Goal: Book appointment/travel/reservation

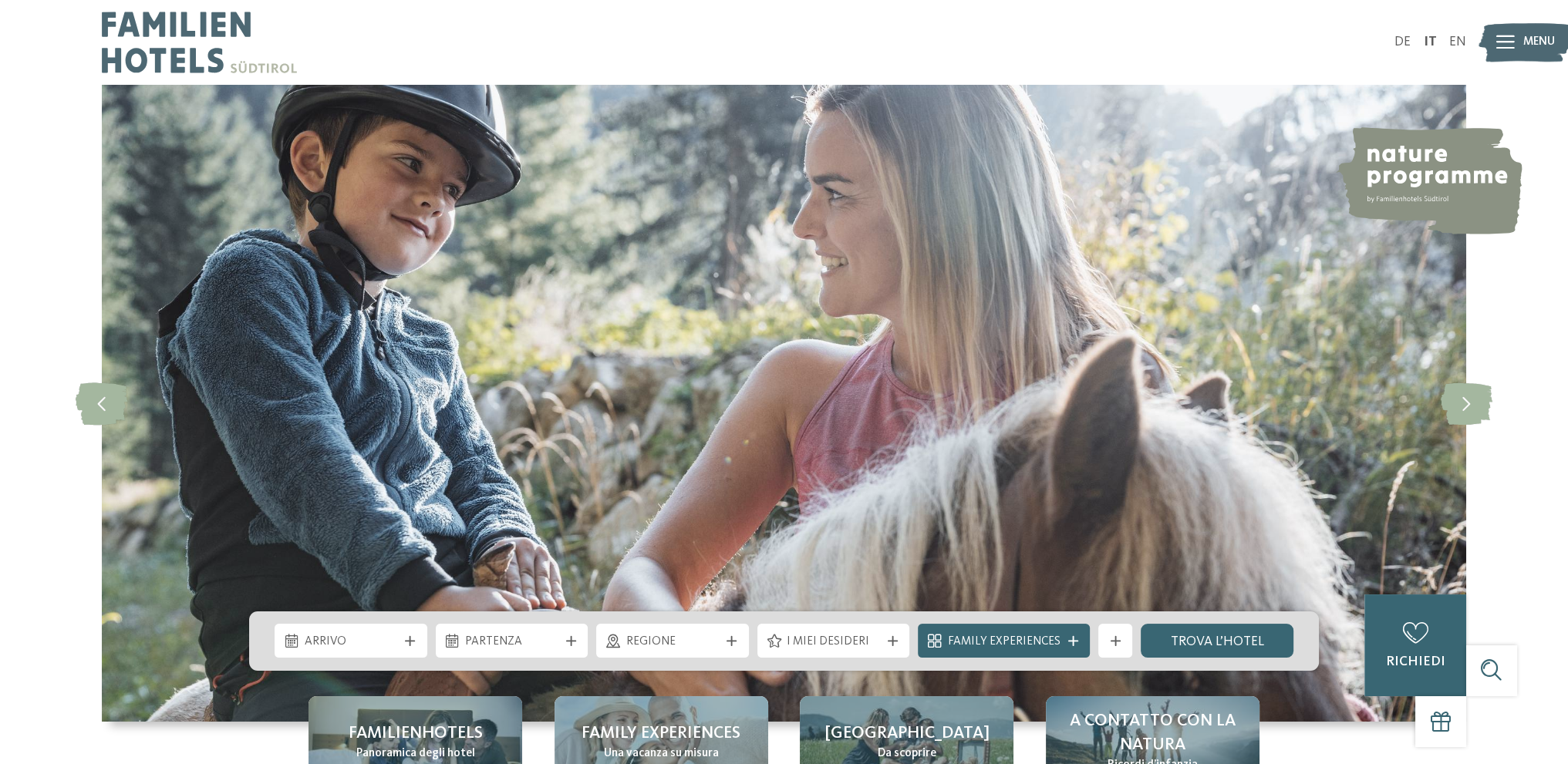
click at [376, 634] on span "Arrivo" at bounding box center [351, 642] width 93 height 17
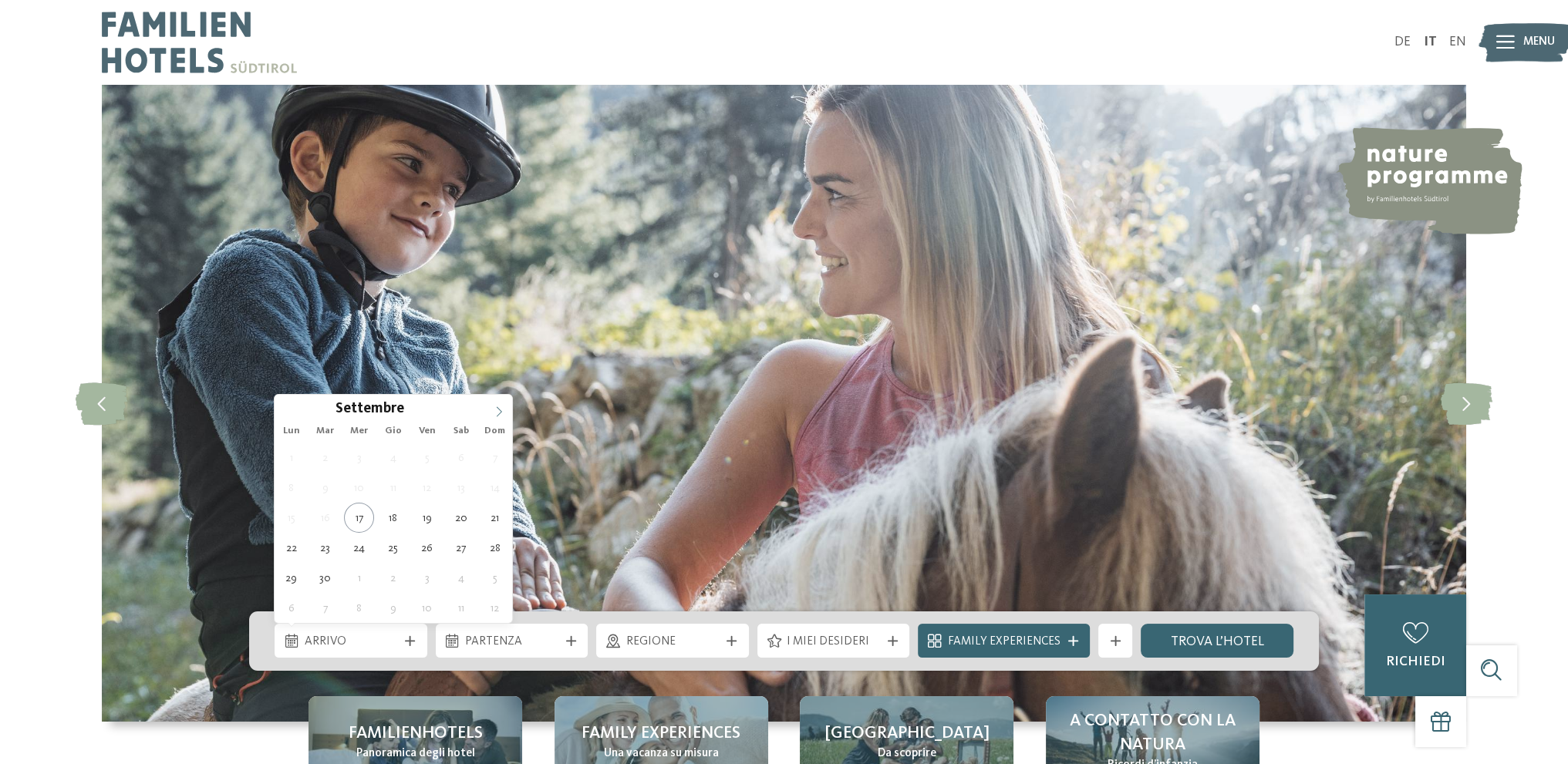
click at [489, 408] on span at bounding box center [499, 408] width 26 height 26
click at [493, 408] on icon at bounding box center [498, 411] width 10 height 10
click at [493, 409] on icon at bounding box center [498, 411] width 10 height 10
type input "****"
click at [493, 409] on icon at bounding box center [498, 411] width 10 height 10
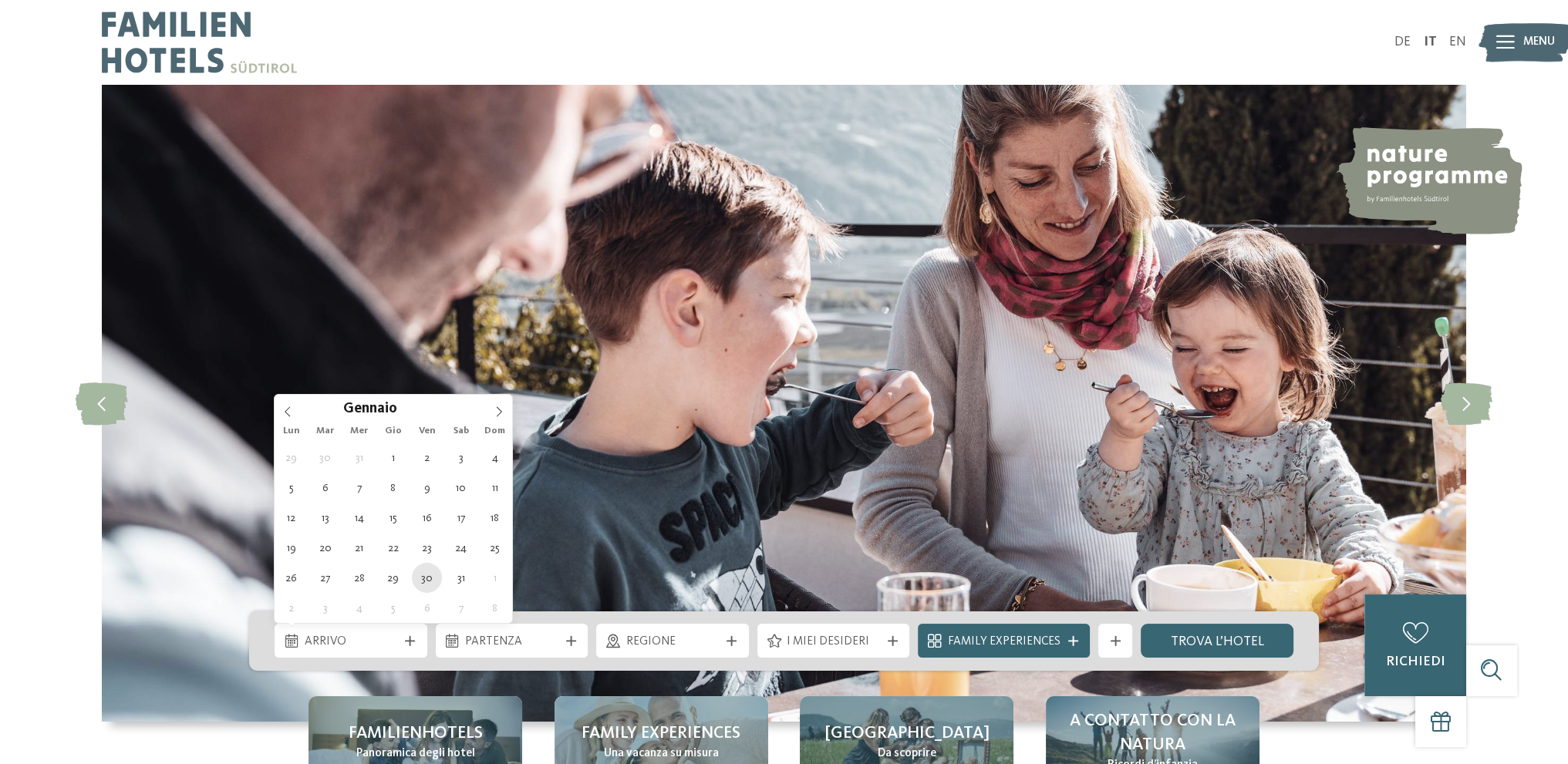
type div "30.01.2026"
type input "****"
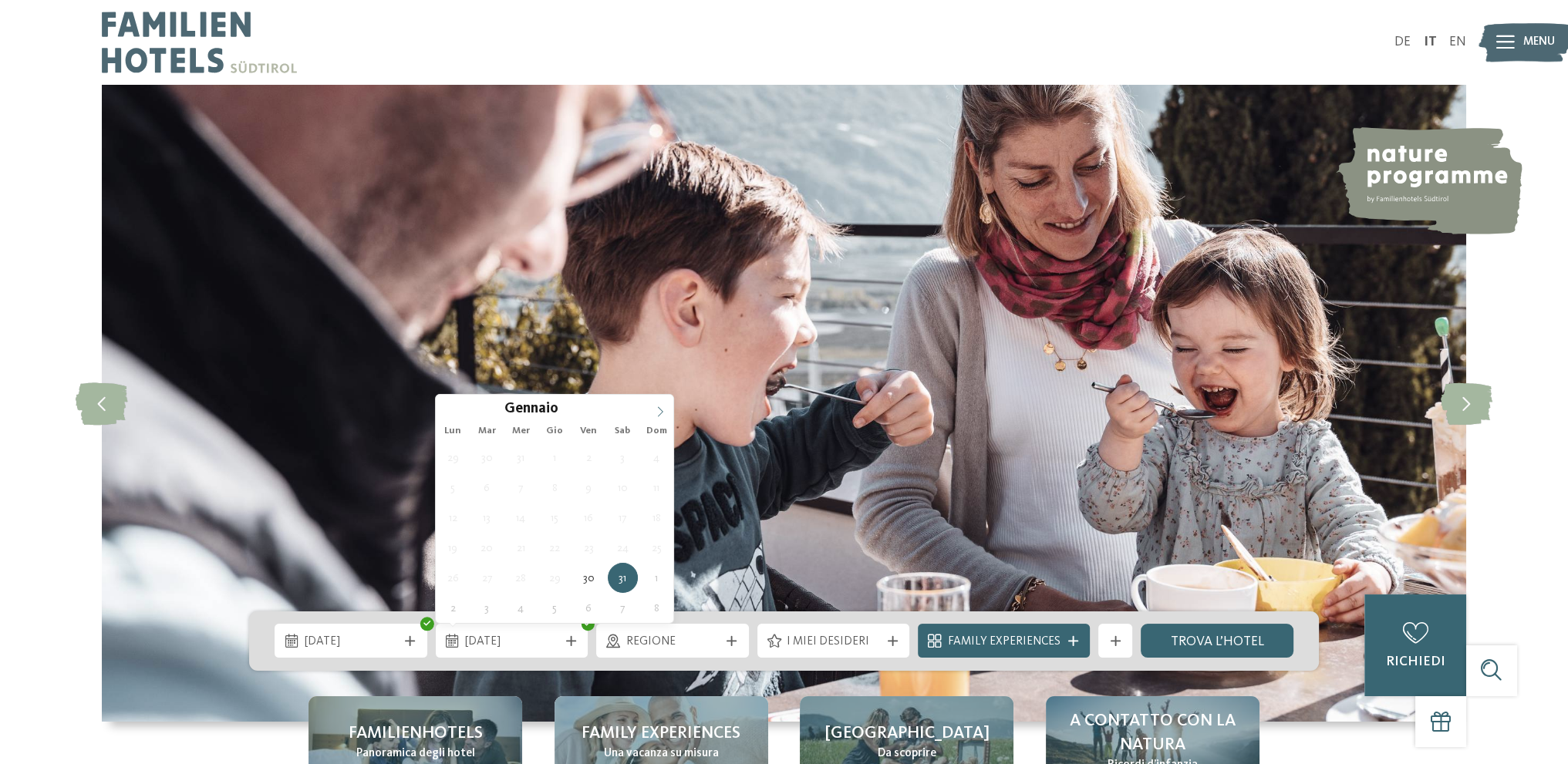
click at [658, 407] on icon at bounding box center [659, 411] width 10 height 10
type div "03.02.2026"
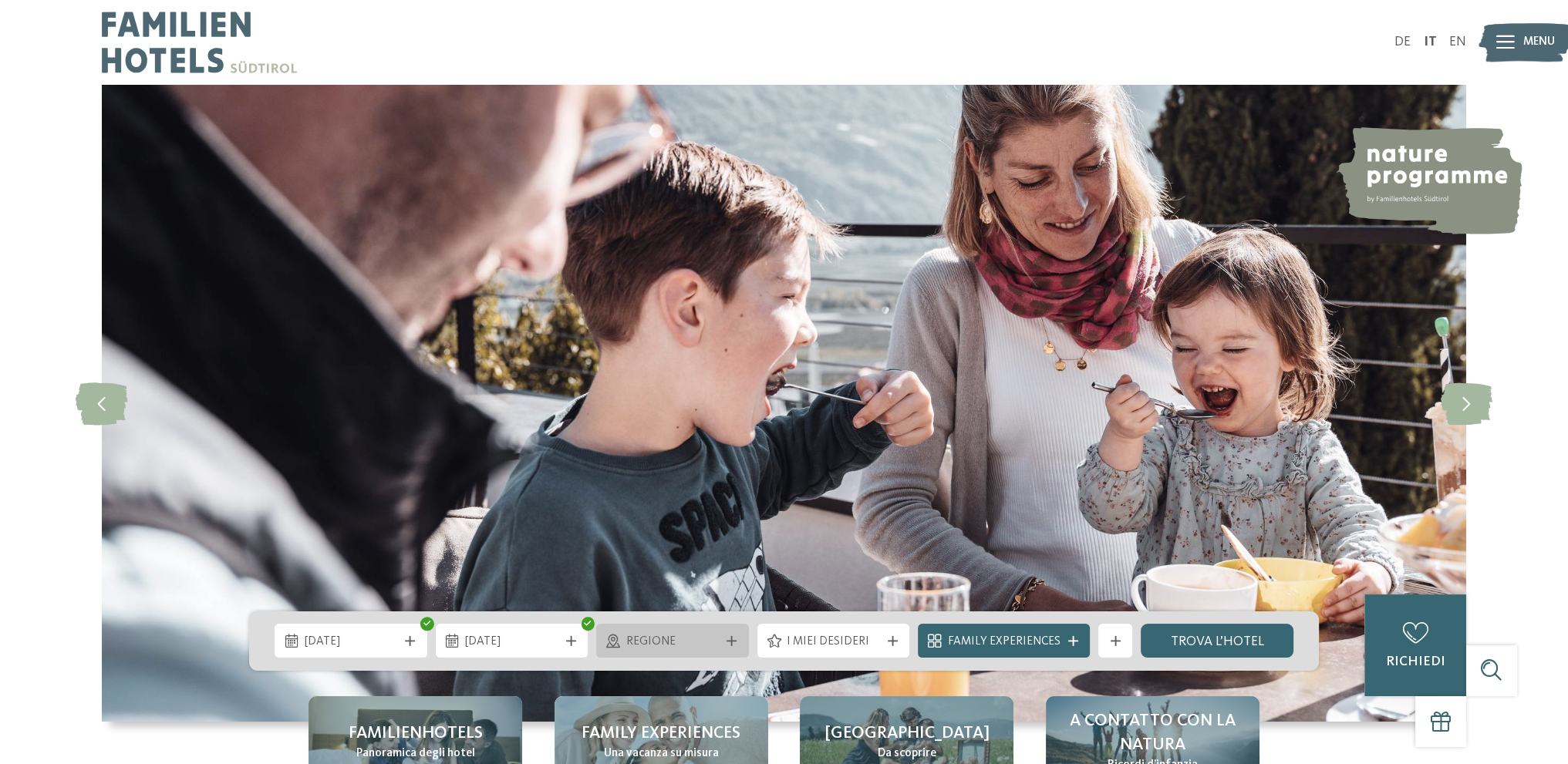
click at [710, 647] on span "Regione" at bounding box center [673, 642] width 93 height 17
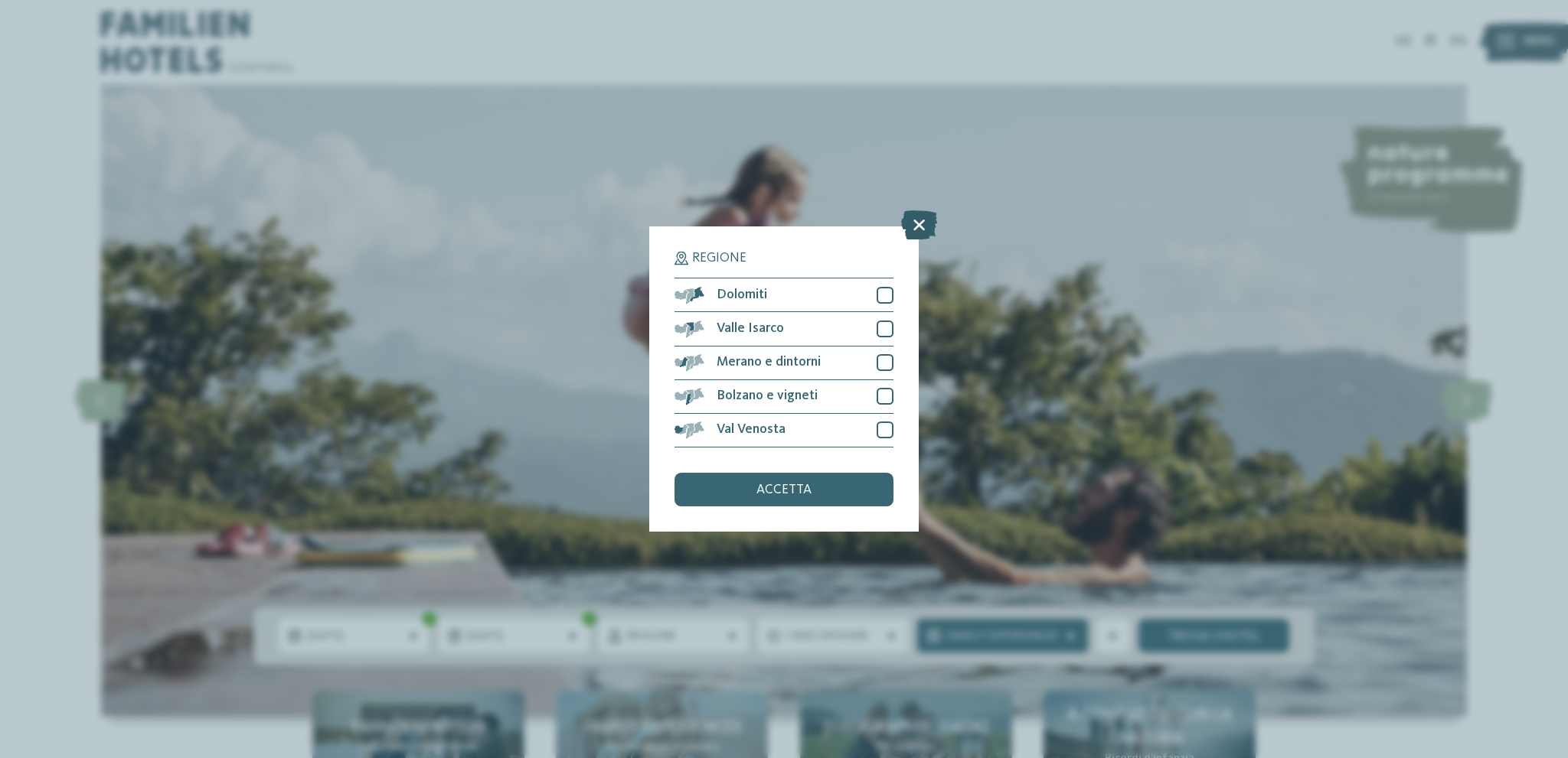
click at [916, 228] on icon at bounding box center [918, 226] width 36 height 29
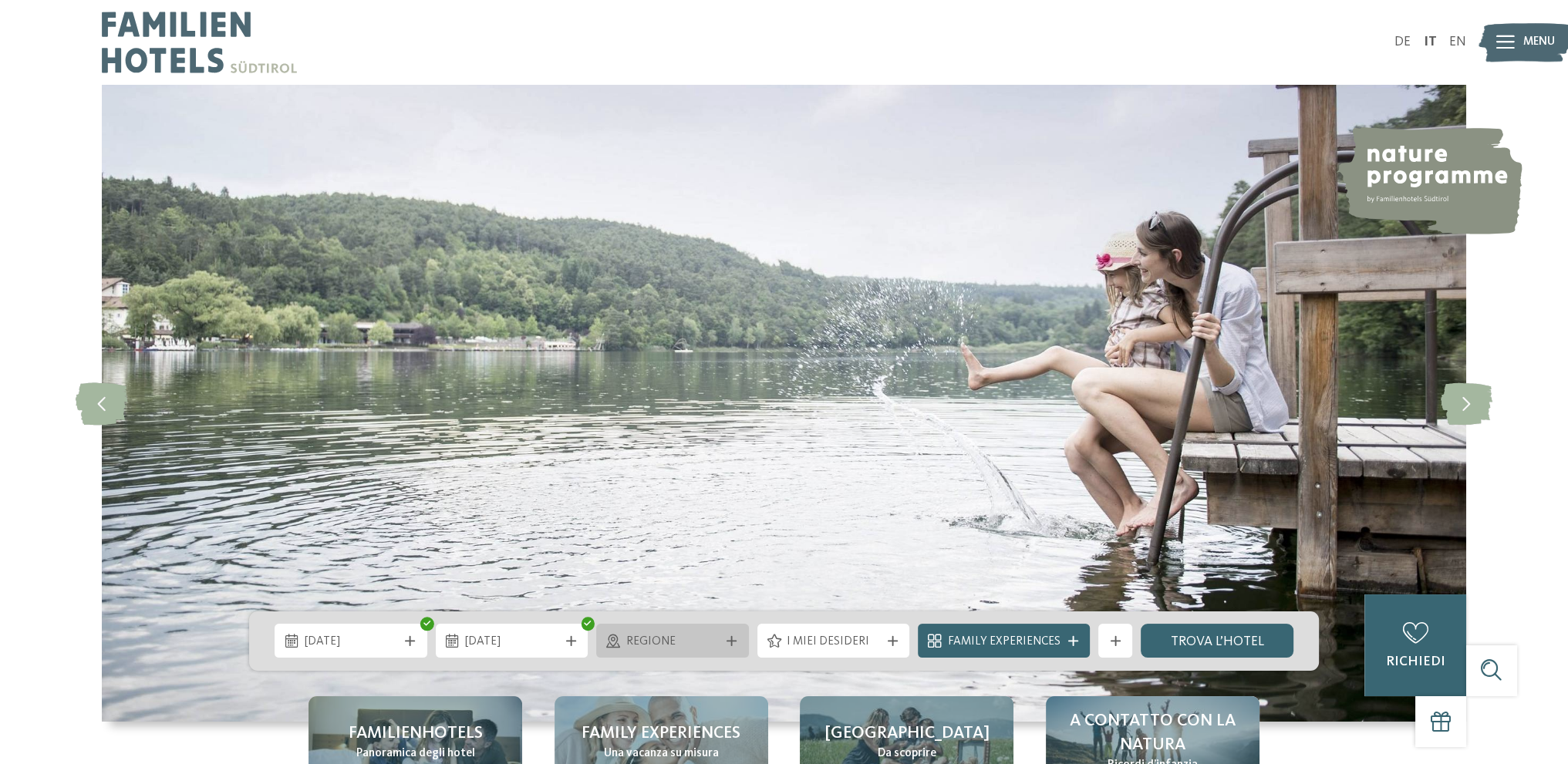
click at [712, 642] on span "Regione" at bounding box center [673, 642] width 93 height 17
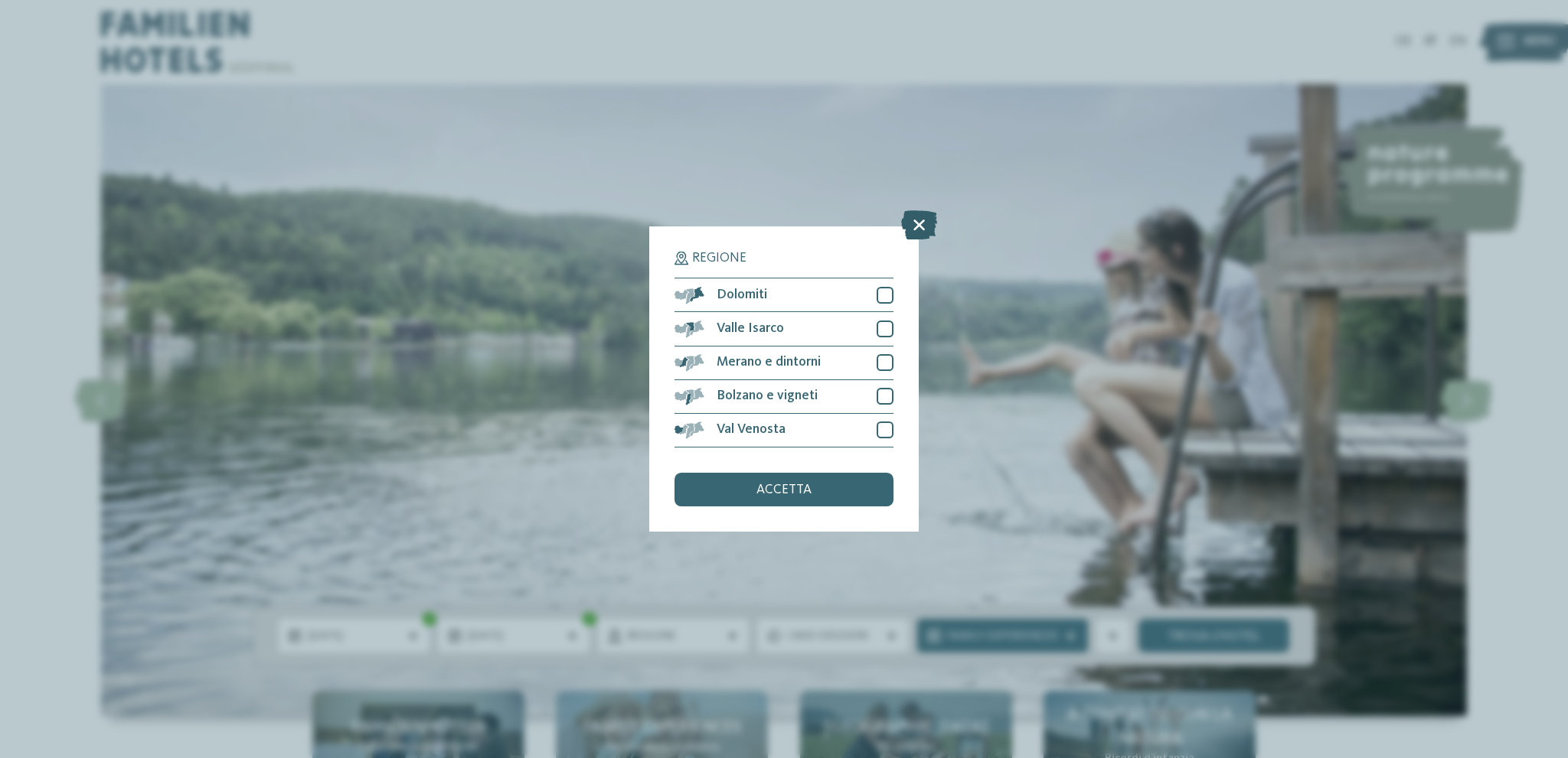
click at [922, 220] on icon at bounding box center [918, 226] width 36 height 29
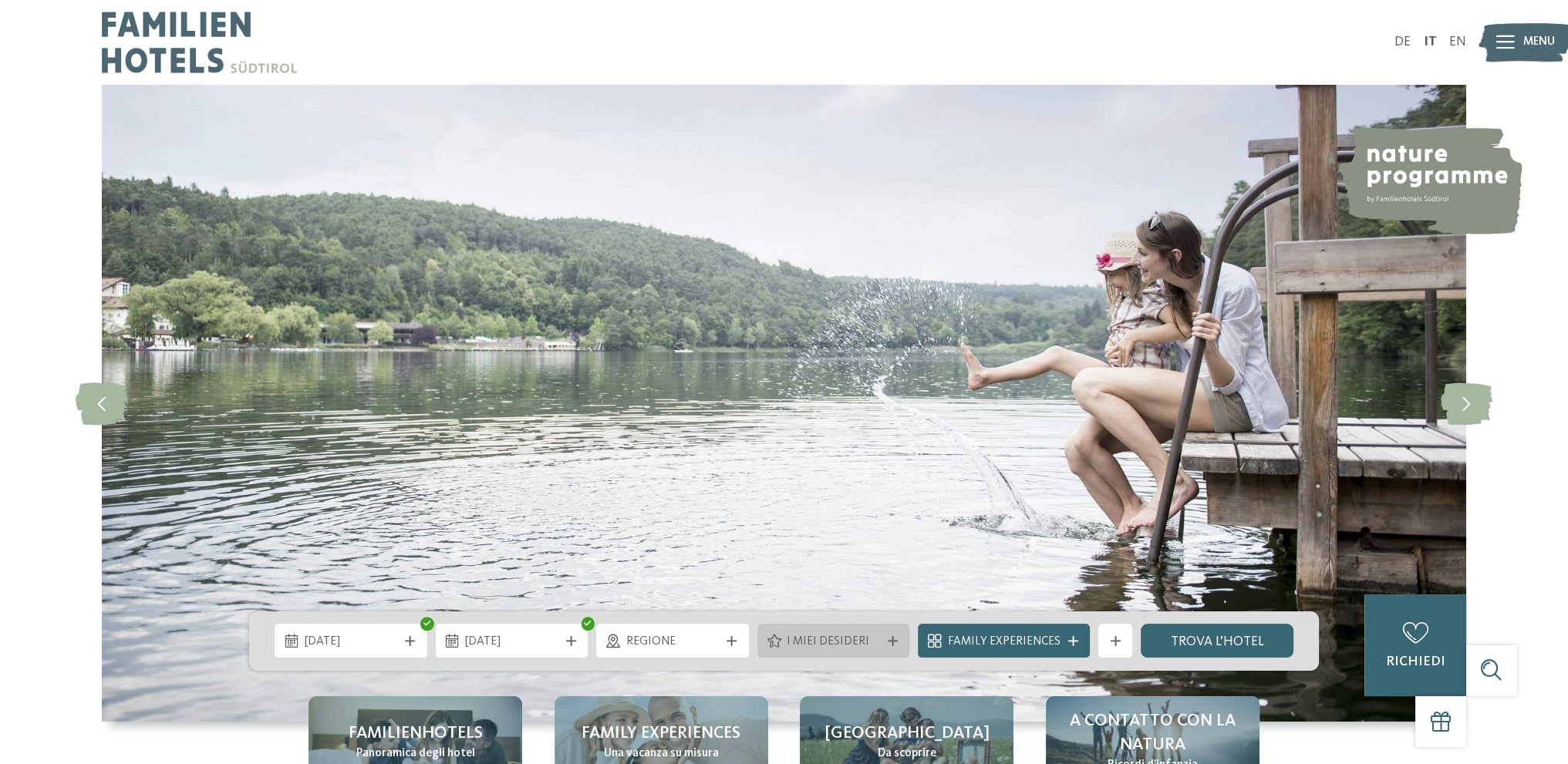
click at [898, 637] on icon at bounding box center [892, 641] width 10 height 10
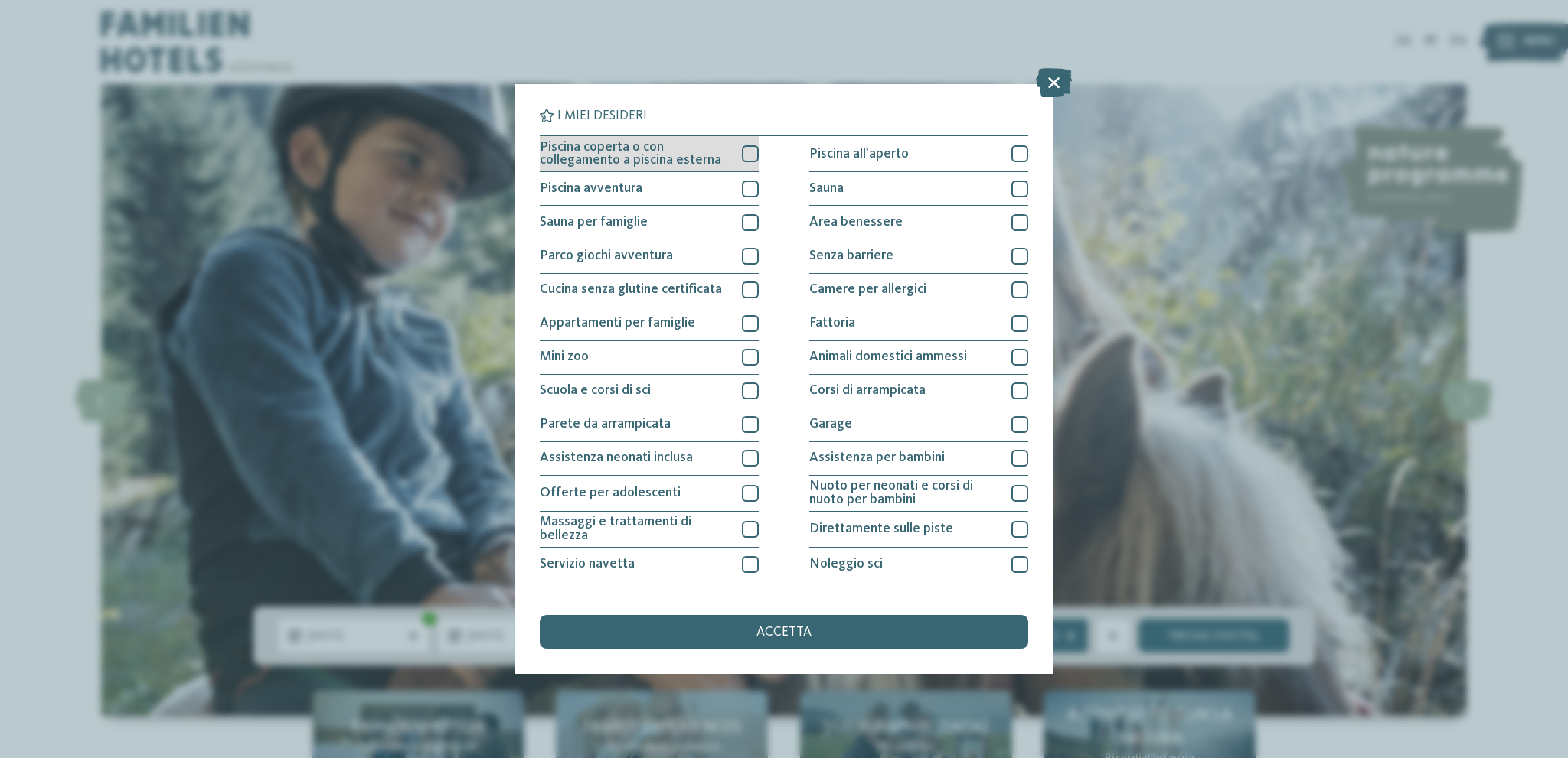
click at [742, 149] on div at bounding box center [750, 153] width 17 height 17
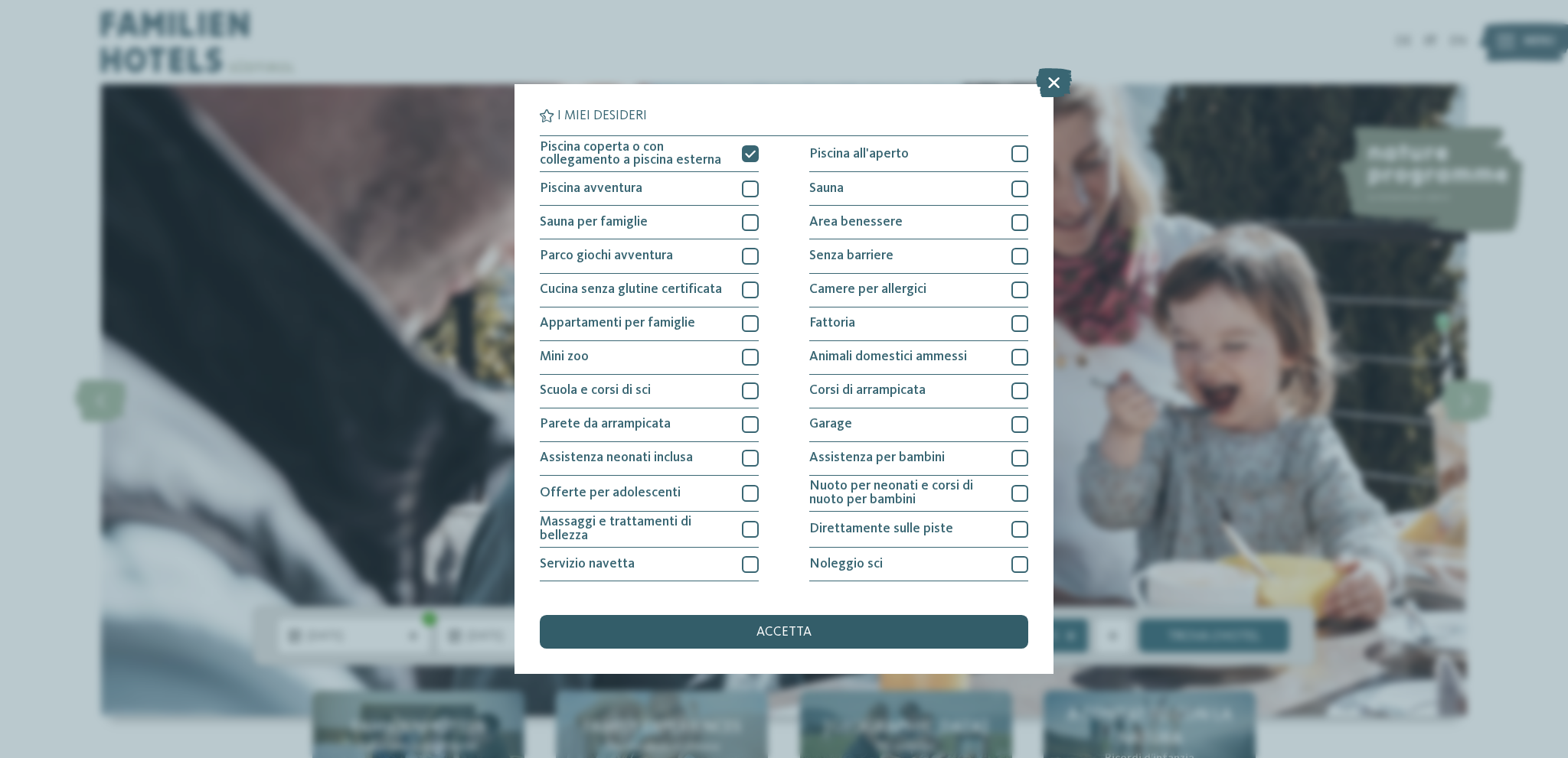
click at [793, 636] on span "accetta" at bounding box center [784, 633] width 55 height 14
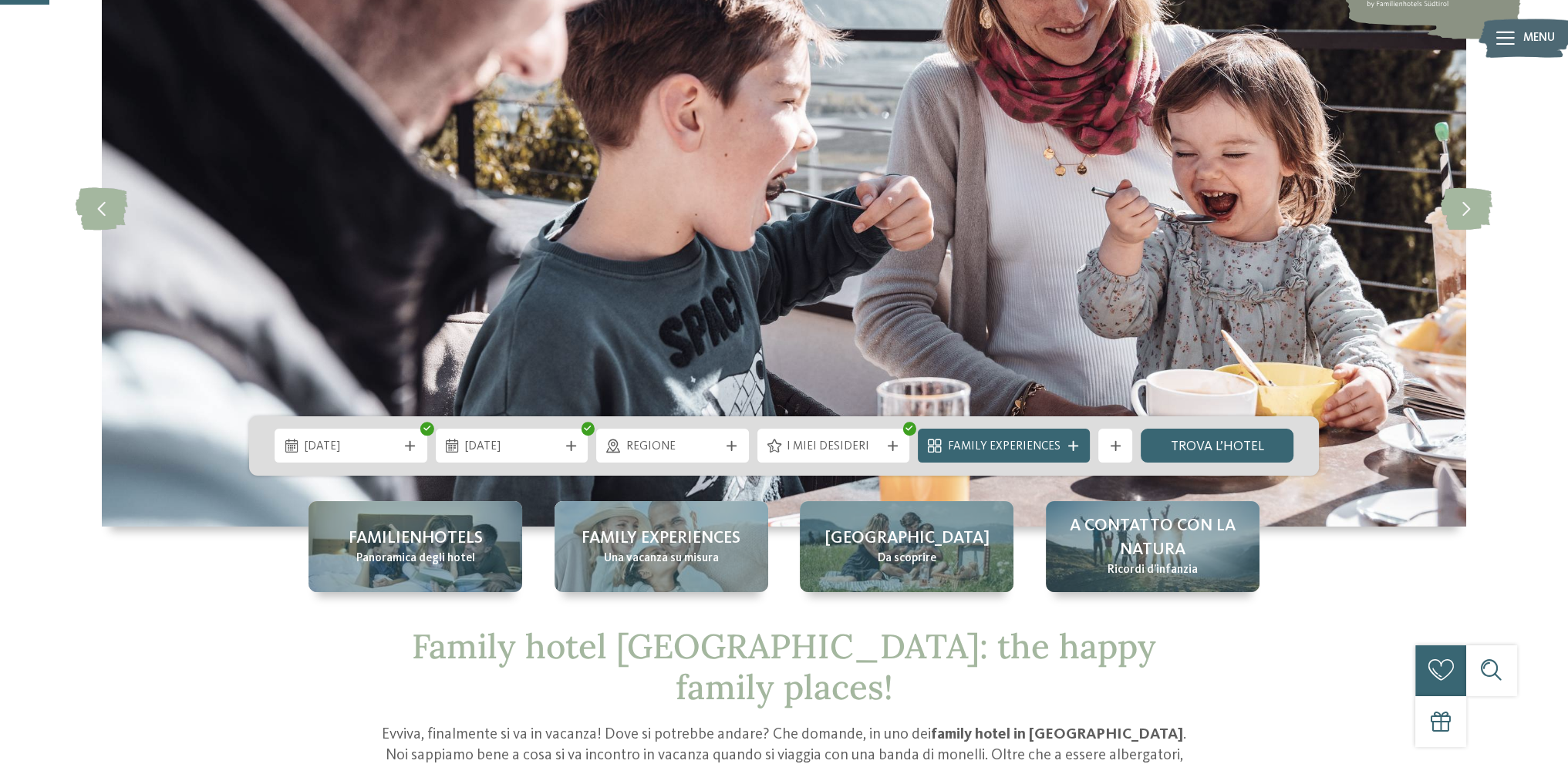
scroll to position [231, 0]
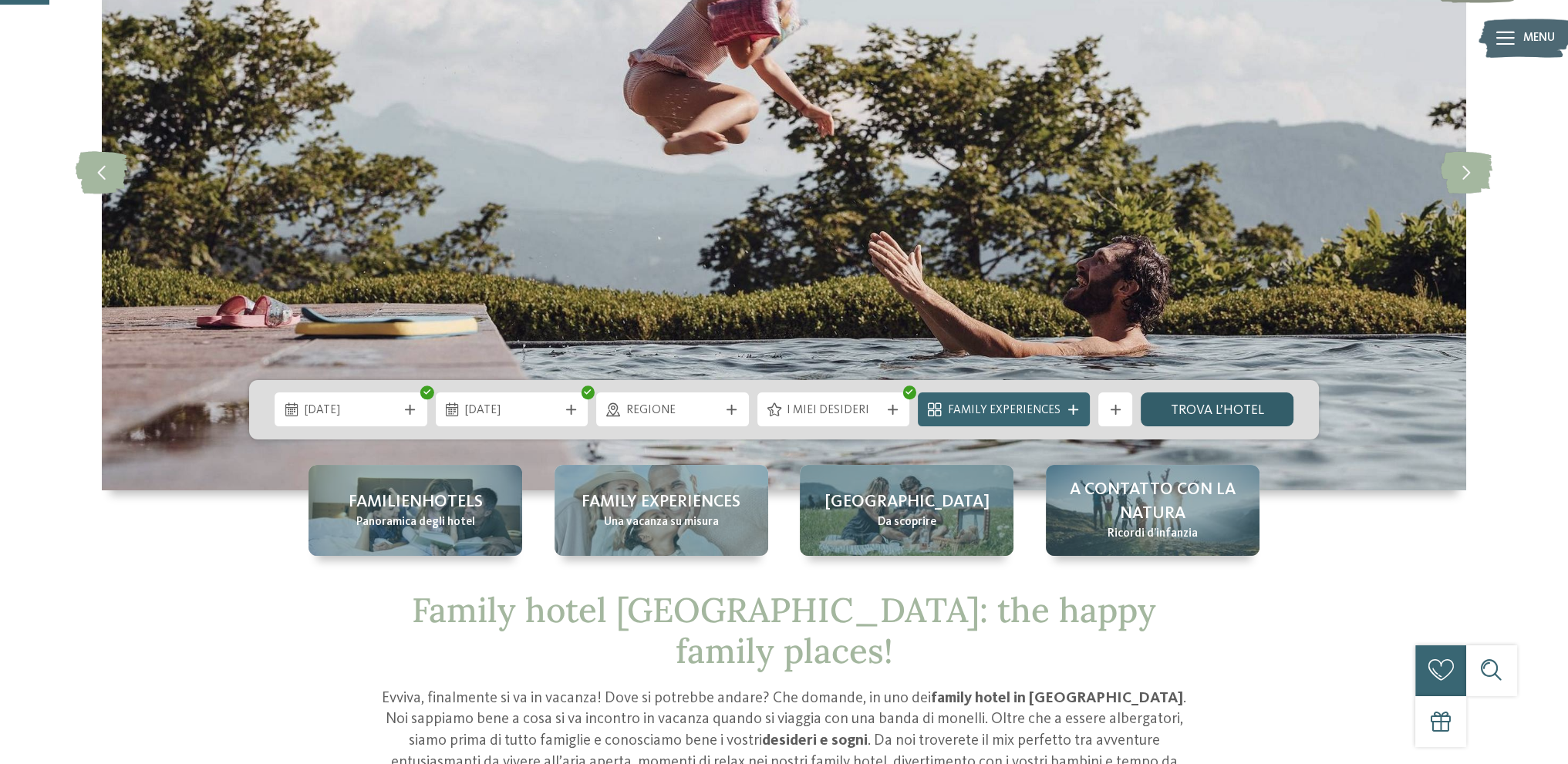
click at [1197, 404] on link "trova l’hotel" at bounding box center [1217, 409] width 153 height 34
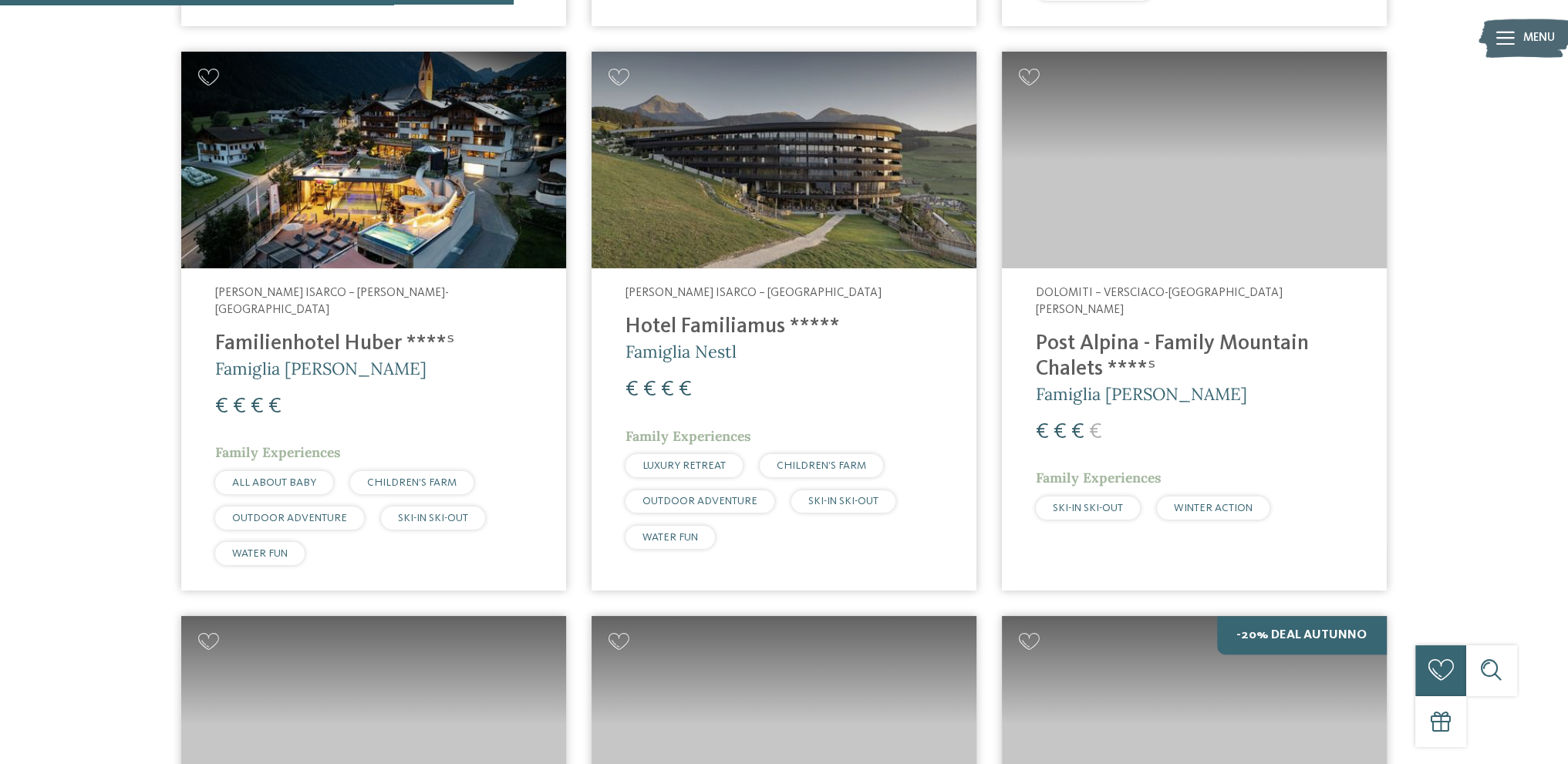
scroll to position [1182, 0]
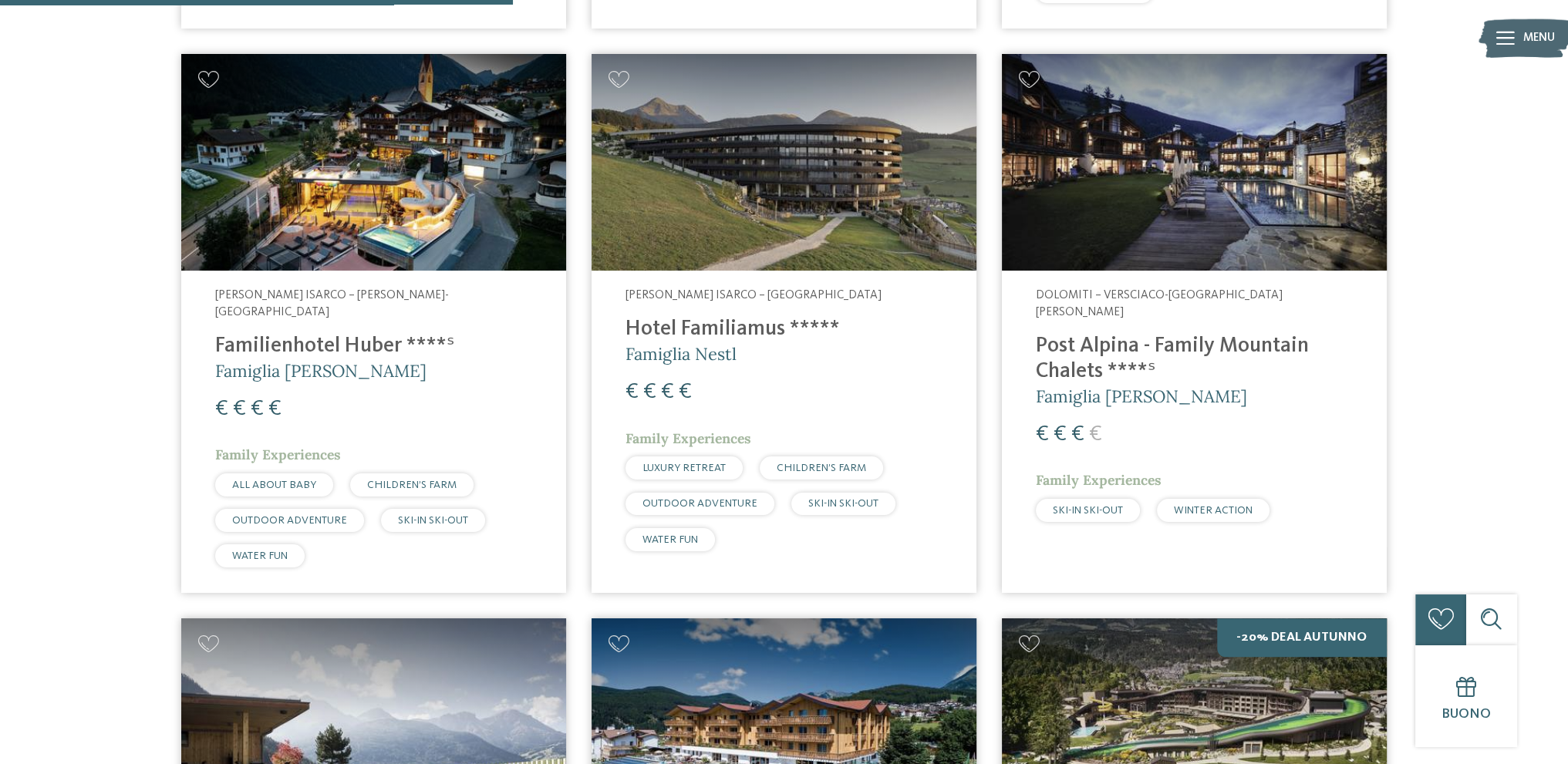
click at [811, 239] on img at bounding box center [784, 162] width 385 height 217
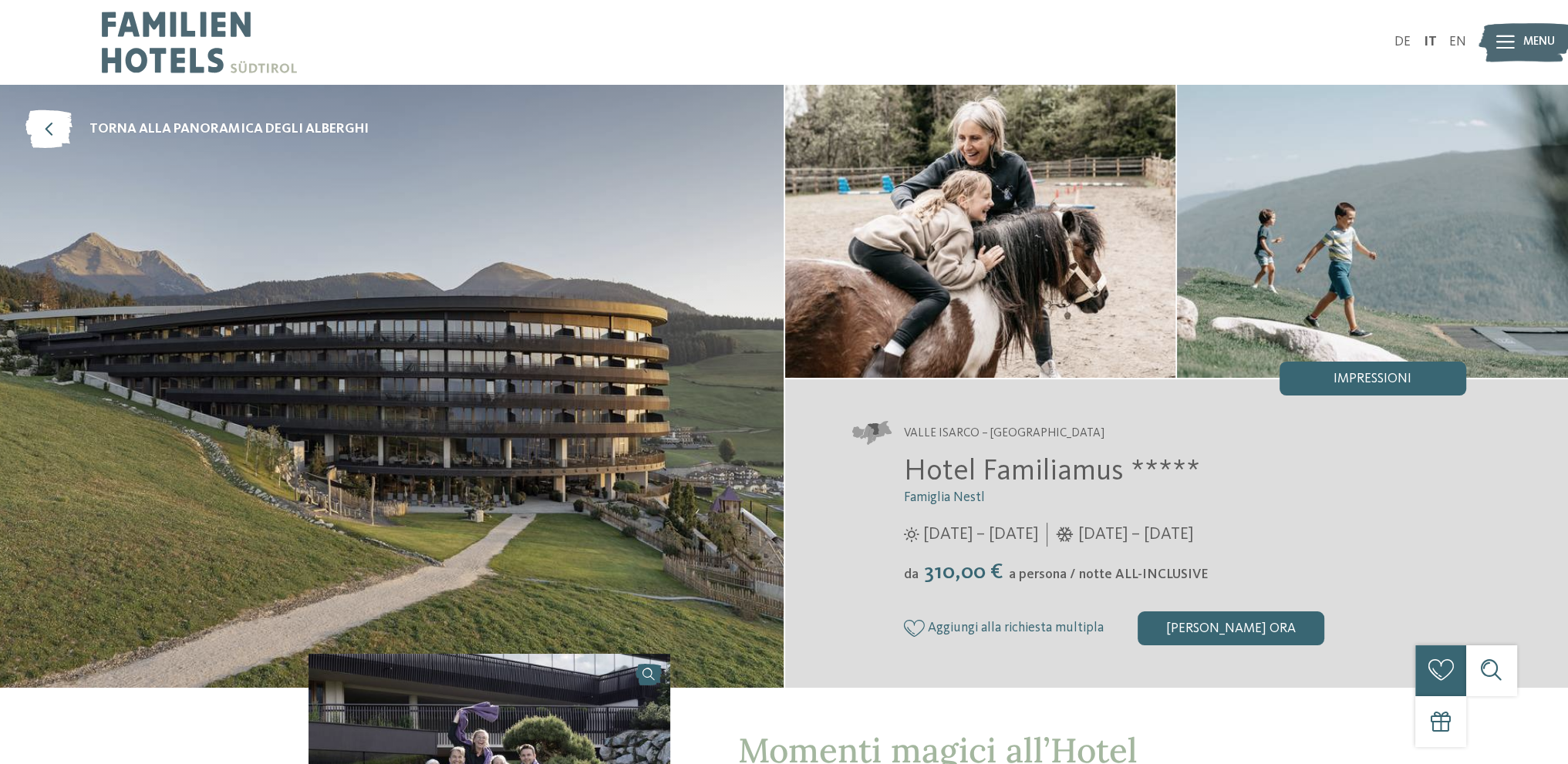
click at [1195, 628] on div "[PERSON_NAME] ora" at bounding box center [1231, 628] width 187 height 34
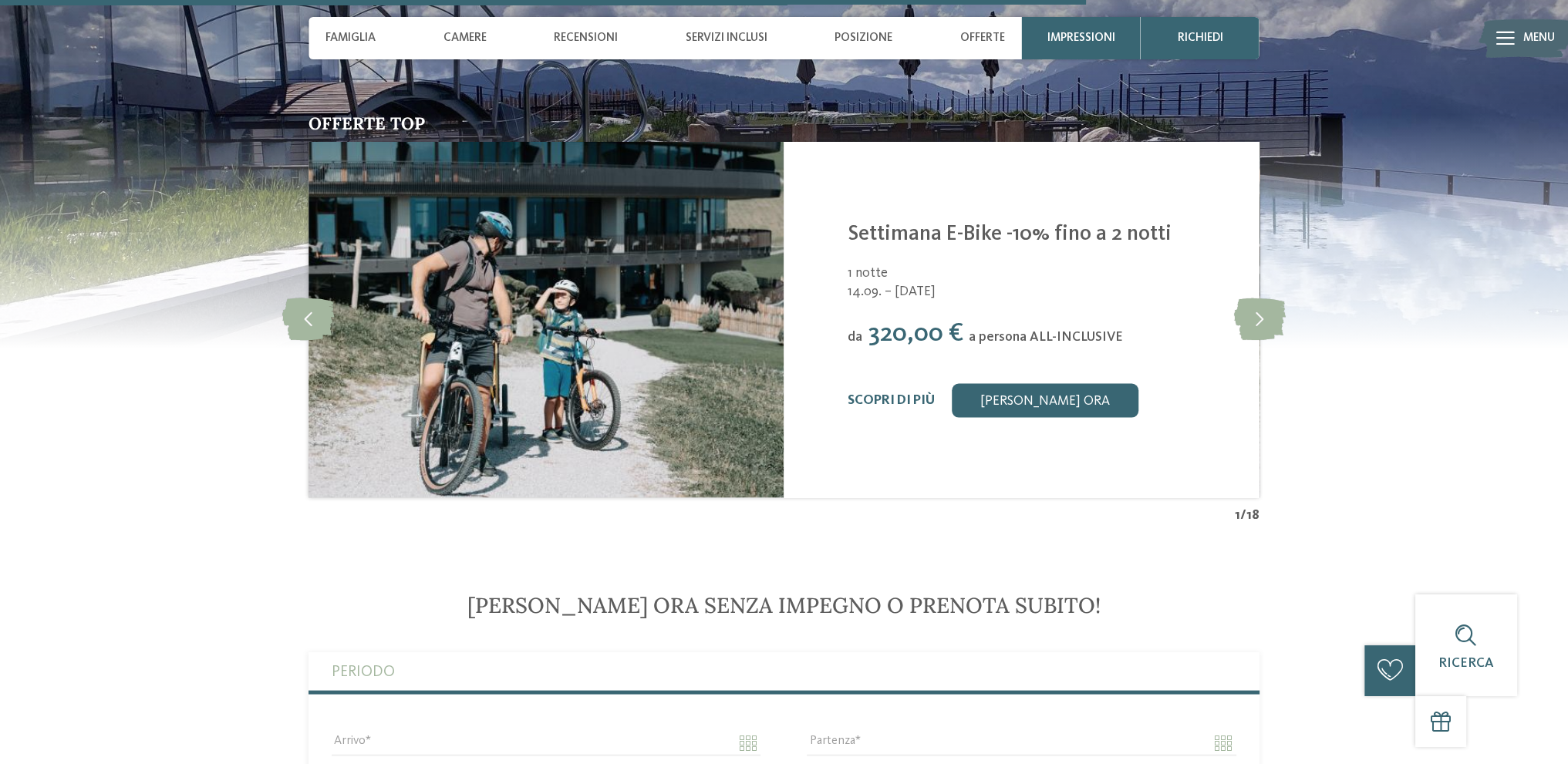
scroll to position [4052, 0]
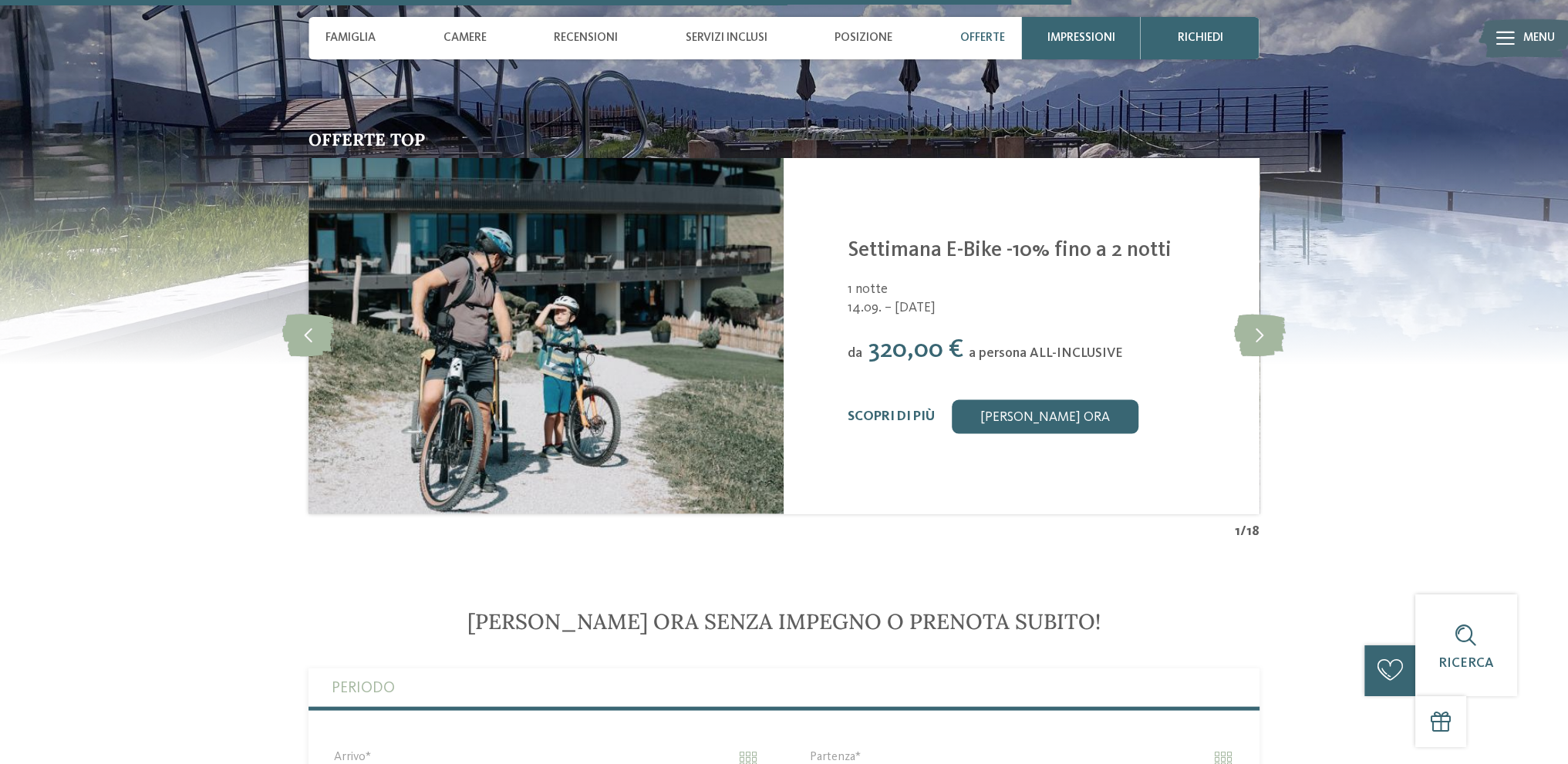
click at [978, 38] on span "Offerte" at bounding box center [982, 38] width 44 height 14
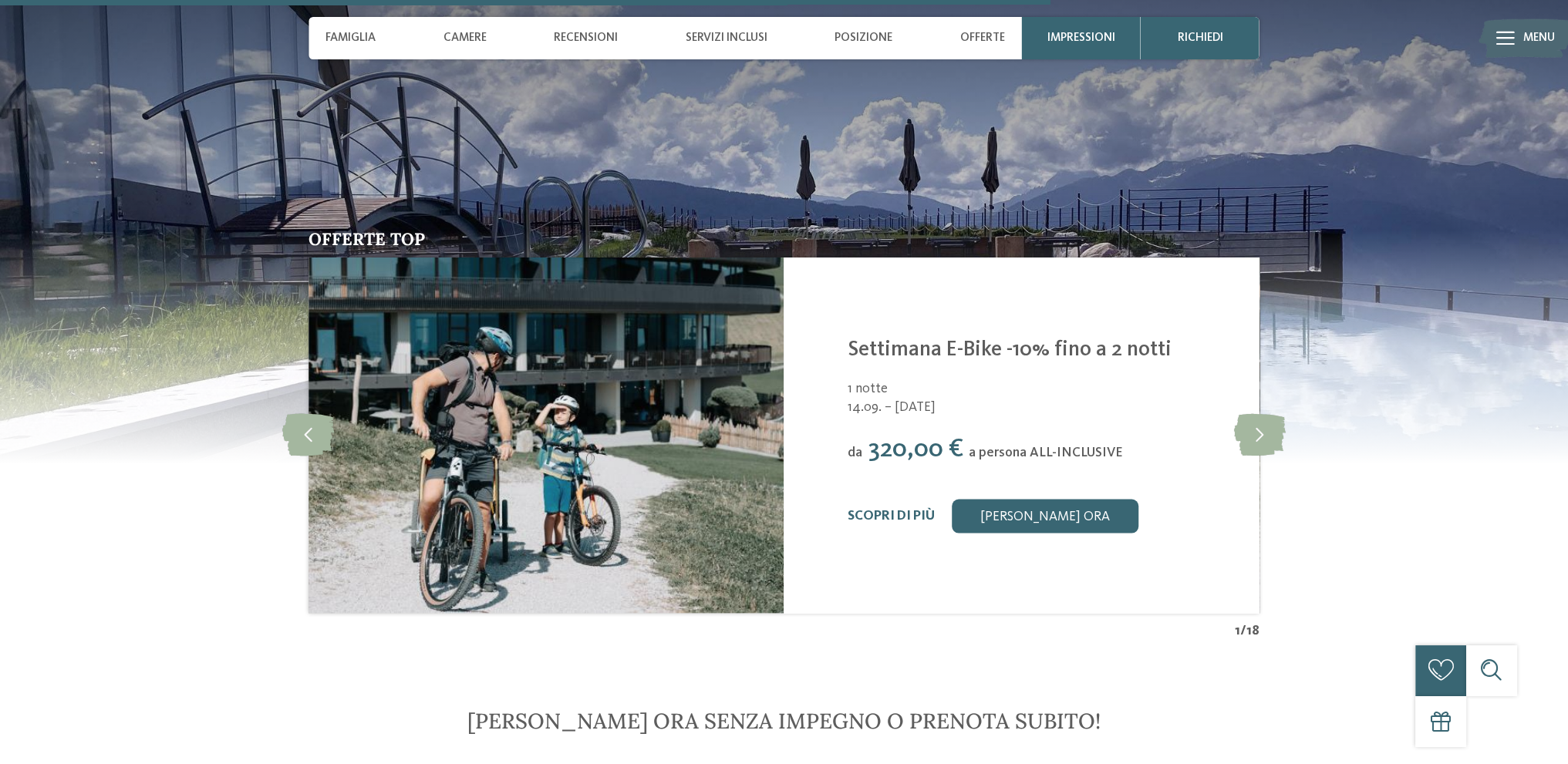
scroll to position [3975, 0]
